Goal: Task Accomplishment & Management: Manage account settings

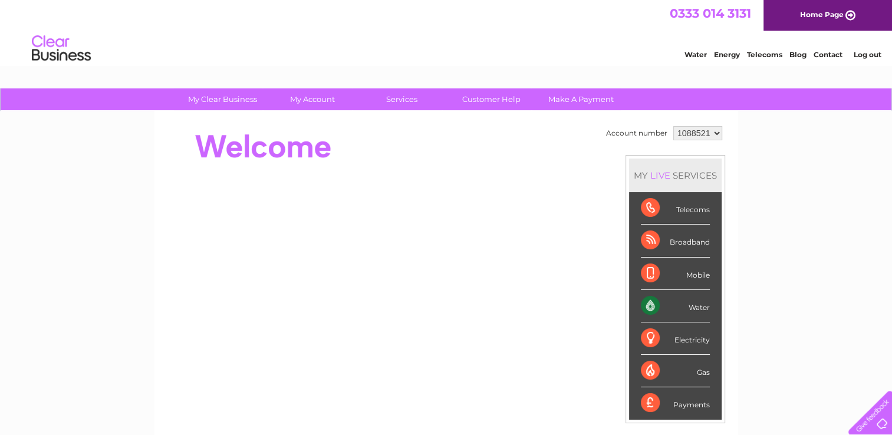
scroll to position [59, 0]
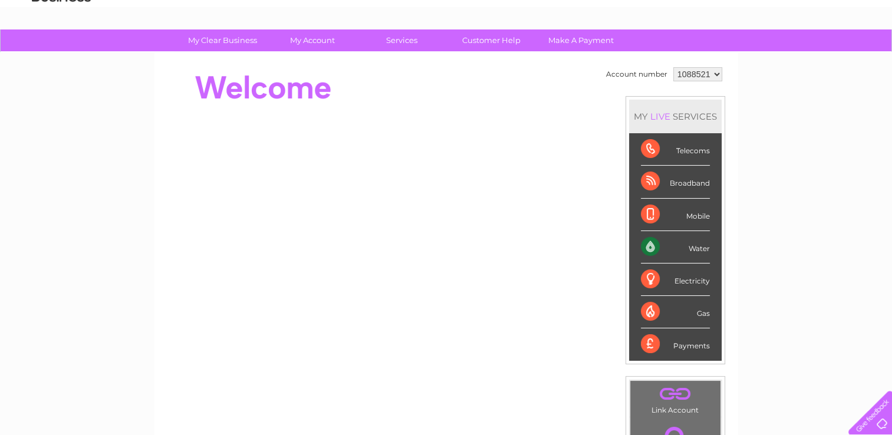
click at [686, 246] on div "Water" at bounding box center [675, 247] width 69 height 32
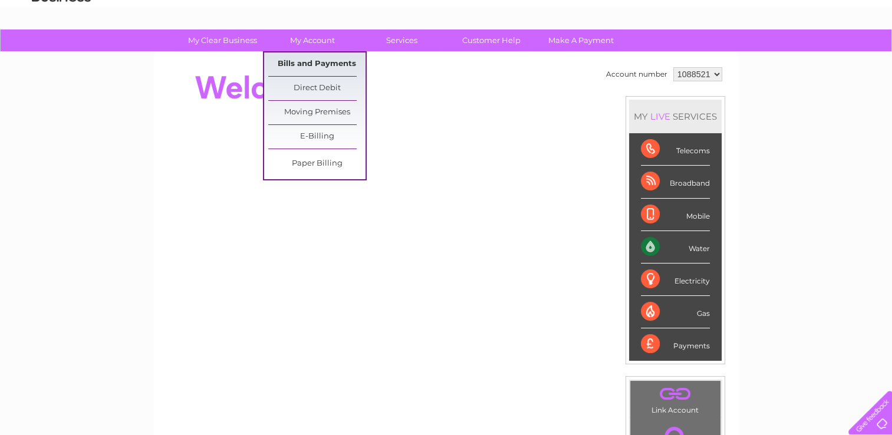
click at [309, 65] on link "Bills and Payments" at bounding box center [316, 64] width 97 height 24
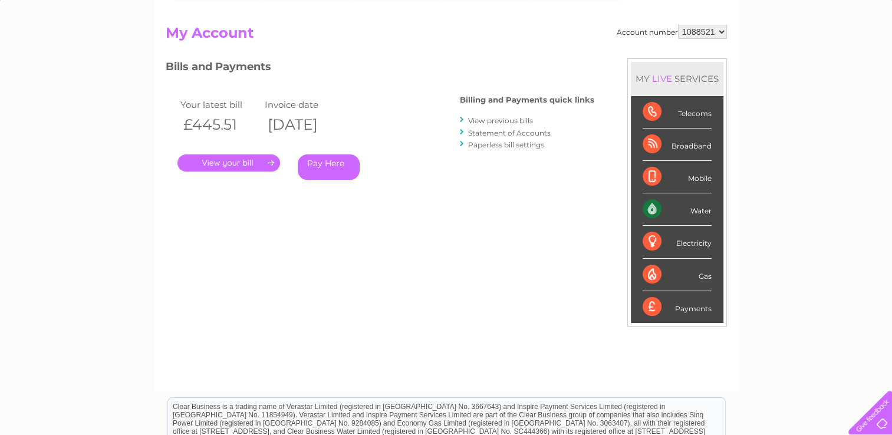
scroll to position [118, 0]
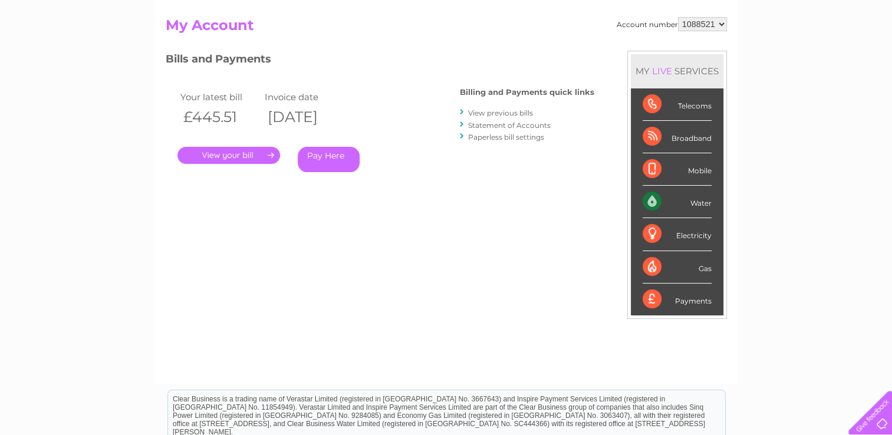
click at [219, 160] on link "." at bounding box center [228, 155] width 103 height 17
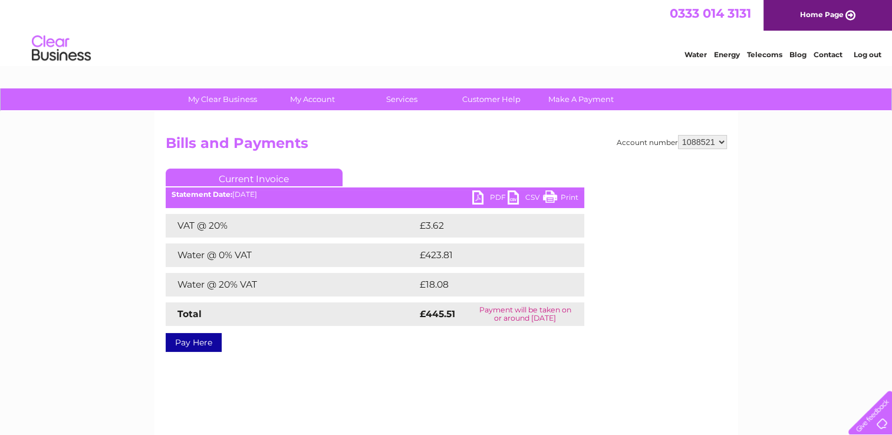
click at [475, 199] on link "PDF" at bounding box center [489, 198] width 35 height 17
click at [874, 57] on link "Log out" at bounding box center [867, 54] width 28 height 9
